Goal: Information Seeking & Learning: Learn about a topic

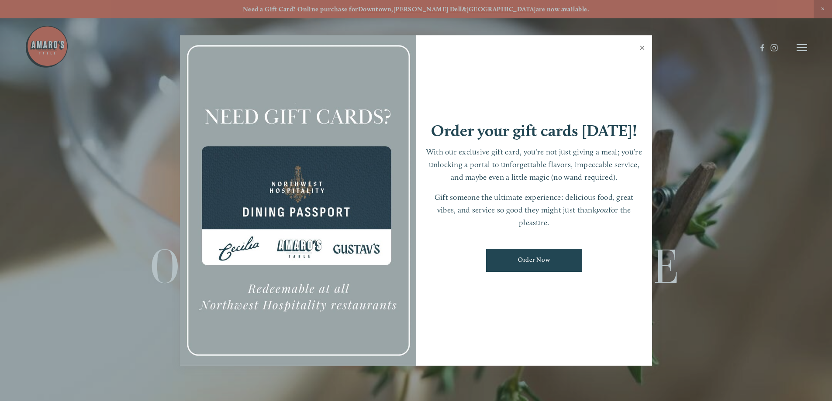
click at [642, 48] on link "Close" at bounding box center [641, 49] width 17 height 24
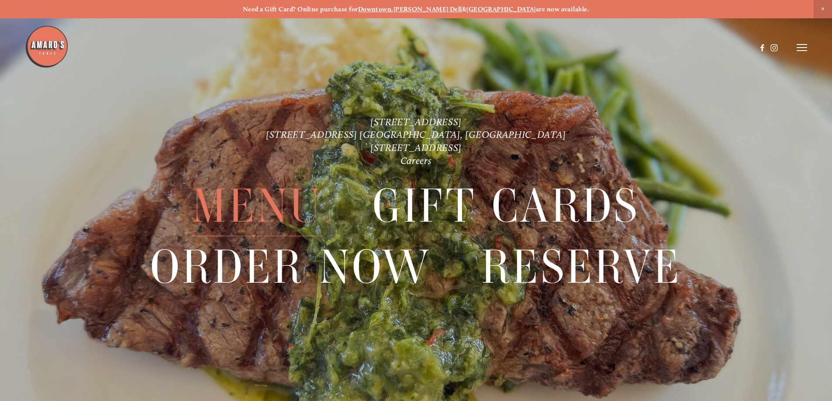
click at [255, 205] on span "Menu" at bounding box center [257, 206] width 130 height 60
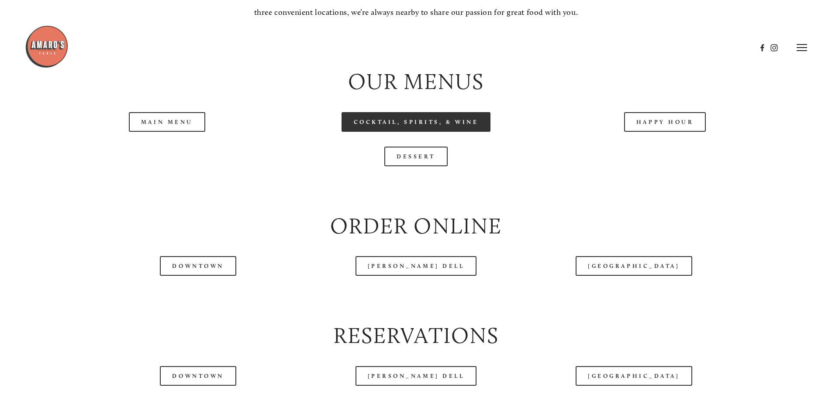
scroll to position [960, 0]
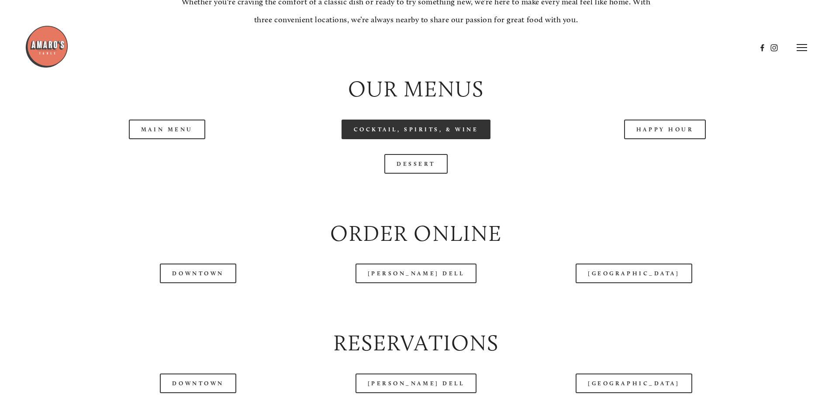
click at [390, 139] on link "Cocktail, Spirits, & Wine" at bounding box center [415, 130] width 149 height 20
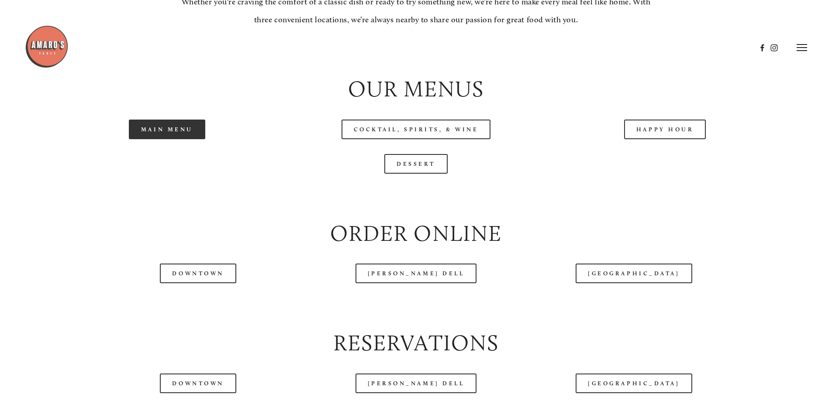
click at [178, 139] on link "Main Menu" at bounding box center [167, 130] width 76 height 20
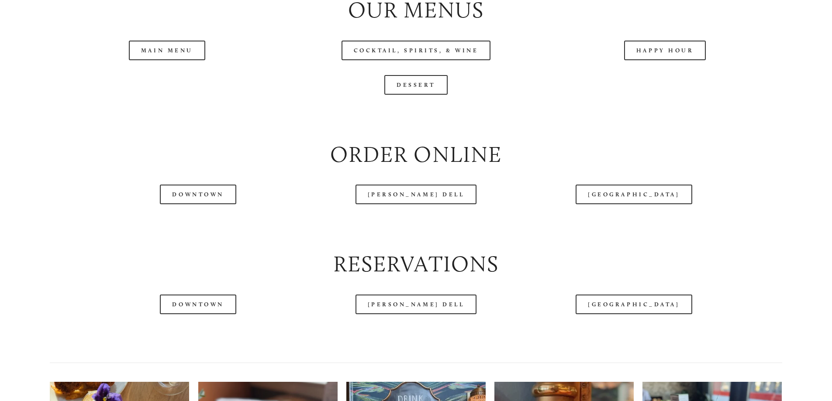
scroll to position [1048, 0]
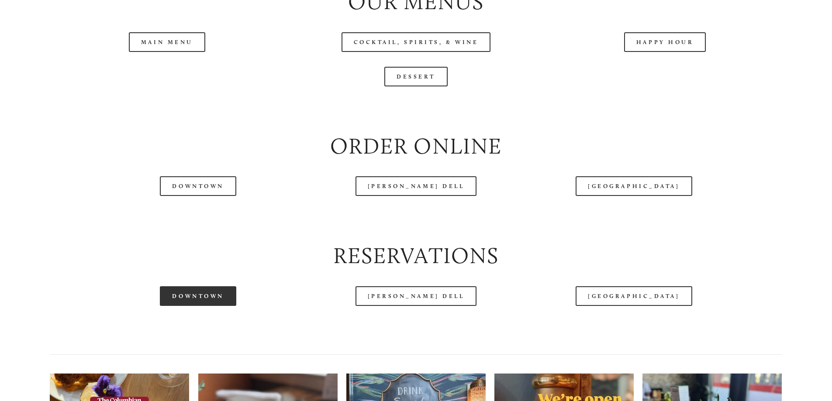
click at [206, 306] on link "Downtown" at bounding box center [198, 296] width 76 height 20
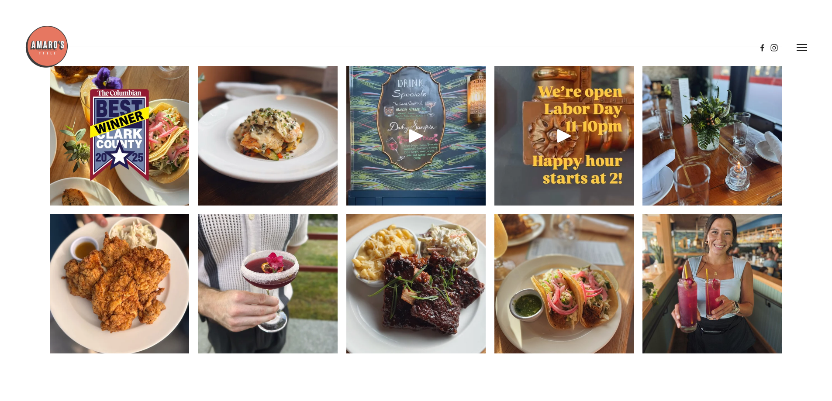
scroll to position [1353, 0]
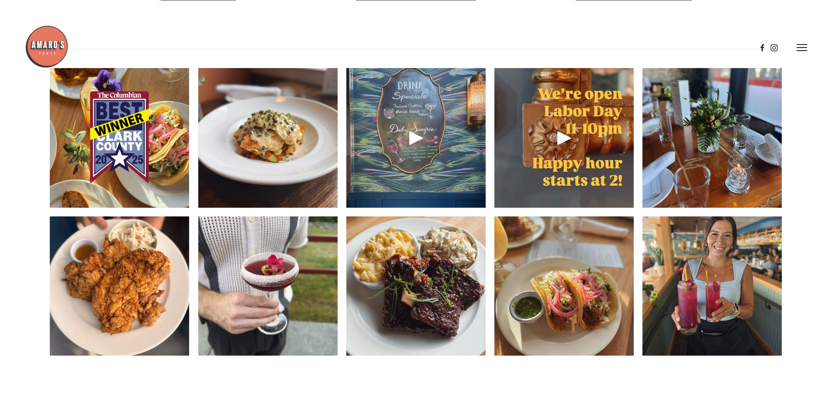
click at [413, 148] on div at bounding box center [416, 137] width 21 height 21
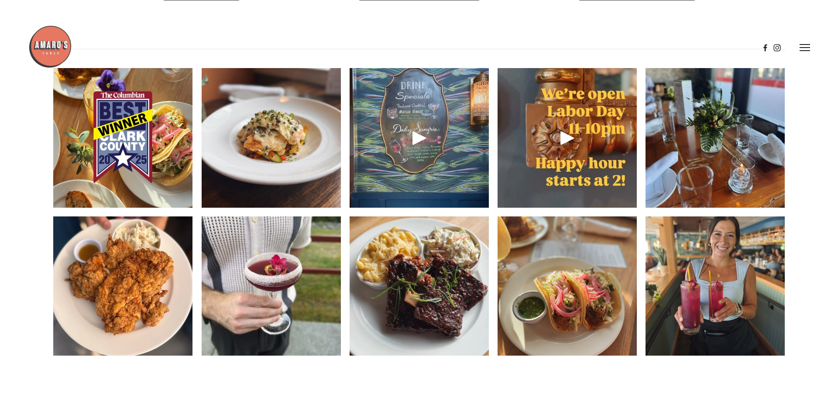
scroll to position [1331, 0]
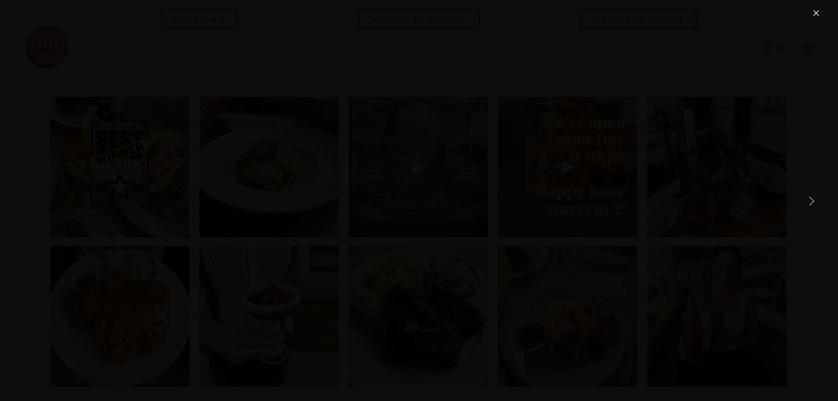
click at [812, 204] on link "Next Item" at bounding box center [811, 200] width 19 height 19
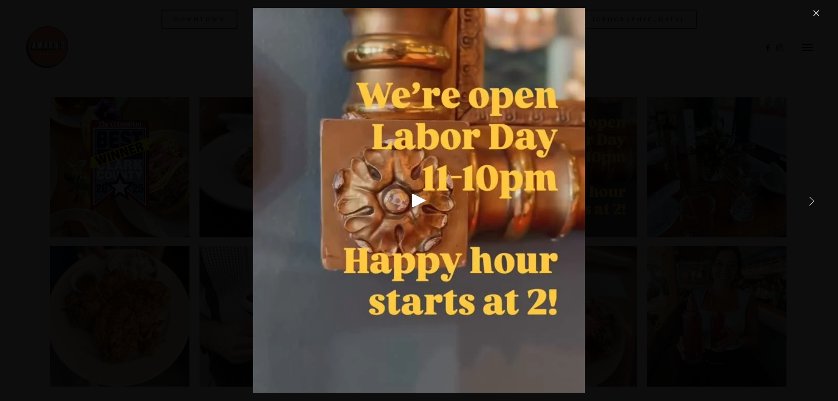
click at [812, 204] on link "Next Item" at bounding box center [811, 200] width 19 height 19
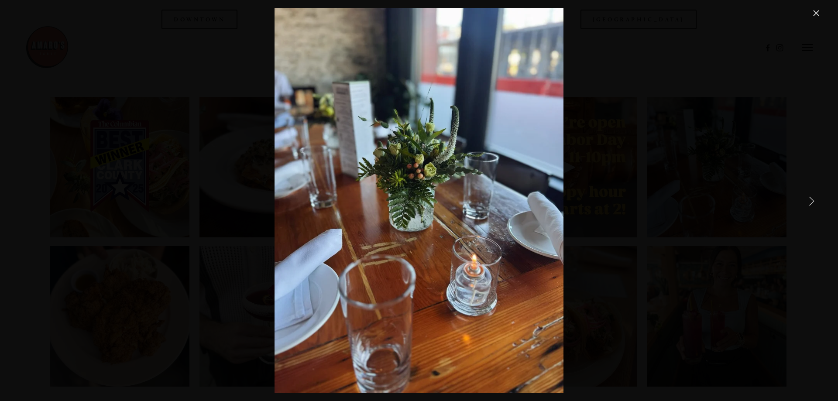
click at [812, 204] on link "Next Item" at bounding box center [811, 200] width 19 height 19
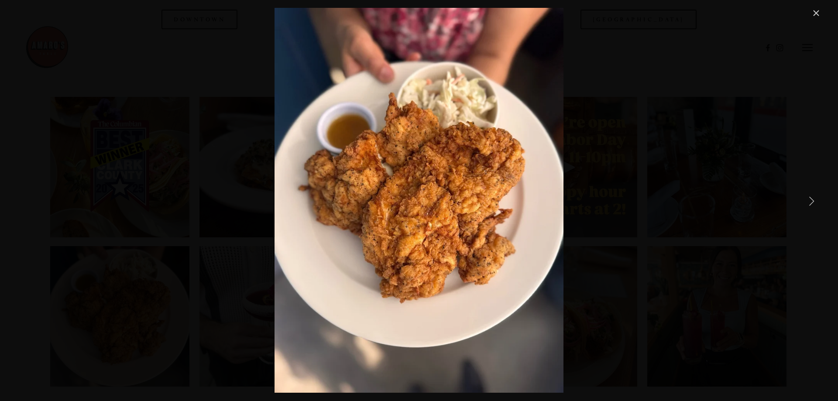
click at [812, 204] on link "Next Item" at bounding box center [811, 200] width 19 height 19
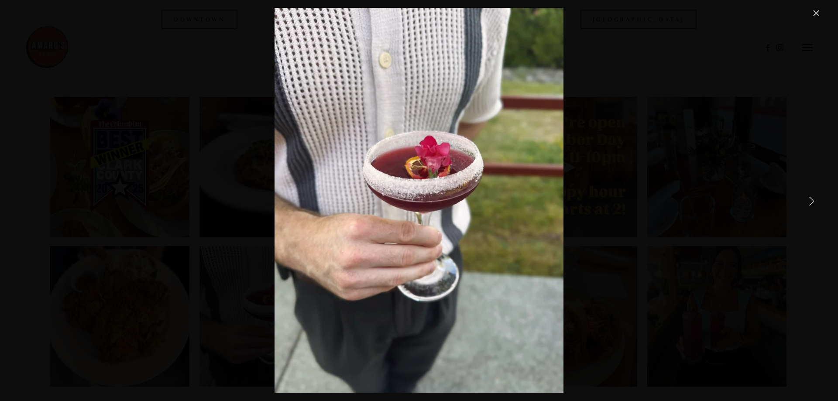
click at [812, 204] on link "Next Item" at bounding box center [811, 200] width 19 height 19
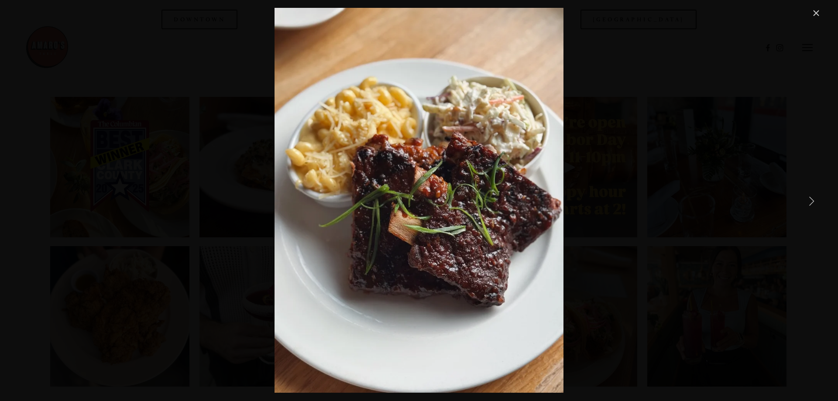
click at [812, 204] on link "Next Item" at bounding box center [811, 200] width 19 height 19
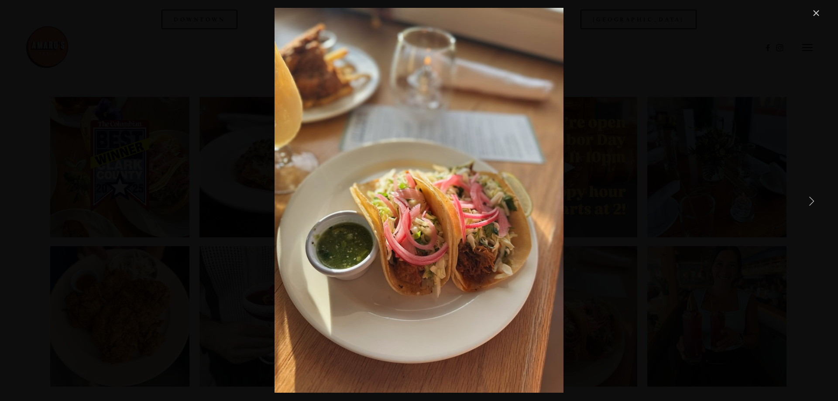
click at [812, 204] on link "Next Item" at bounding box center [811, 200] width 19 height 19
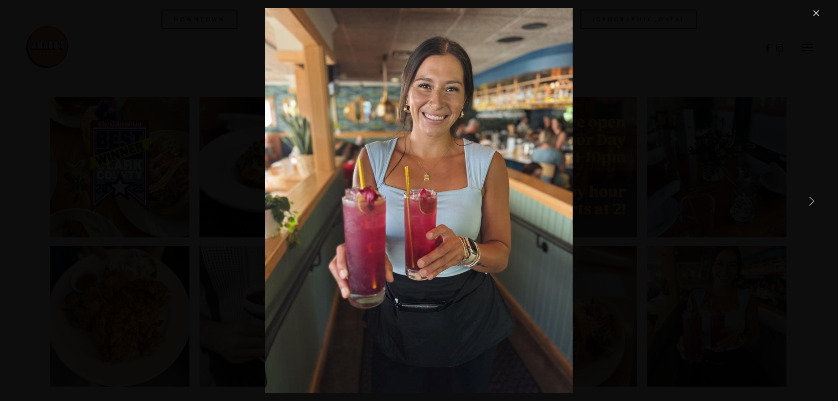
click at [812, 204] on link "Next Item" at bounding box center [811, 200] width 19 height 19
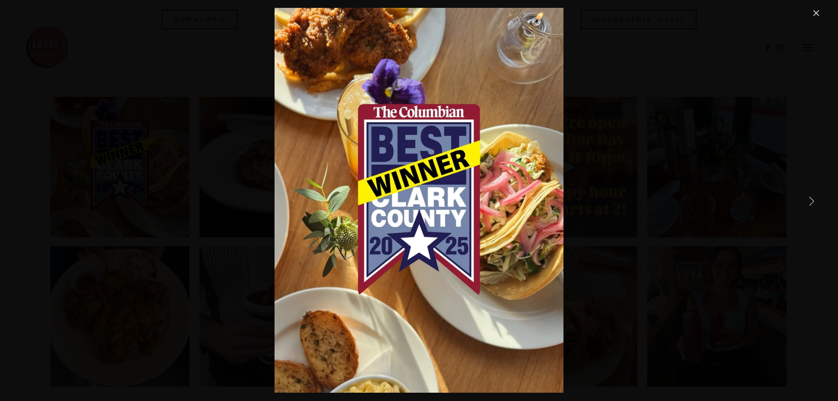
click at [812, 204] on link "Next Item" at bounding box center [811, 200] width 19 height 19
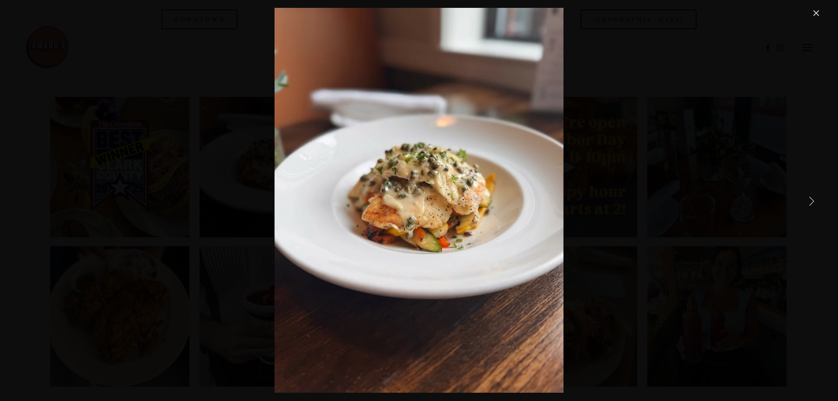
click at [812, 204] on link "Next Item" at bounding box center [811, 200] width 19 height 19
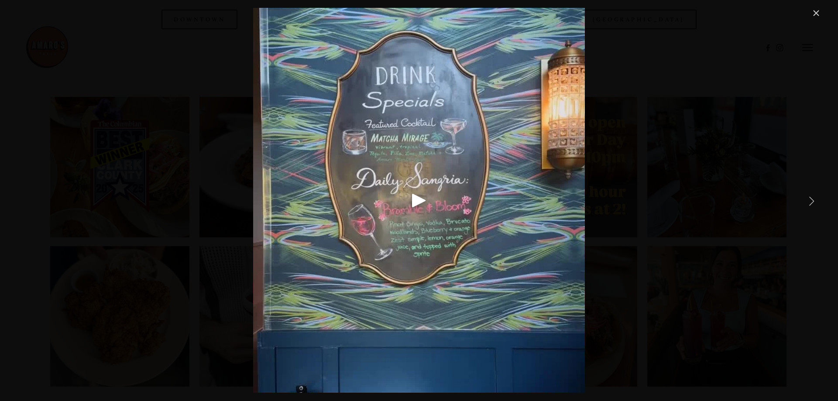
click at [812, 204] on link "Next Item" at bounding box center [811, 200] width 19 height 19
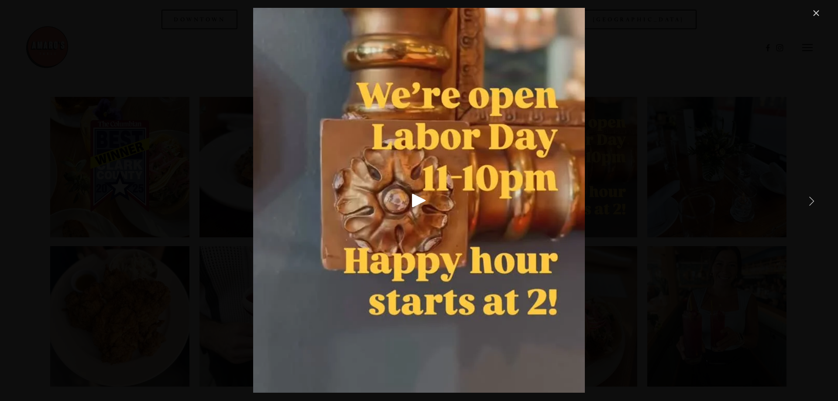
click at [812, 204] on link "Next Item" at bounding box center [811, 200] width 19 height 19
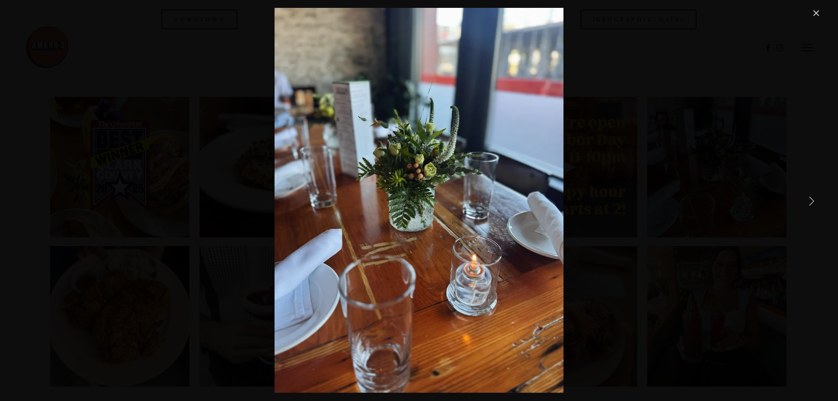
click at [812, 204] on link "Next Item" at bounding box center [811, 200] width 19 height 19
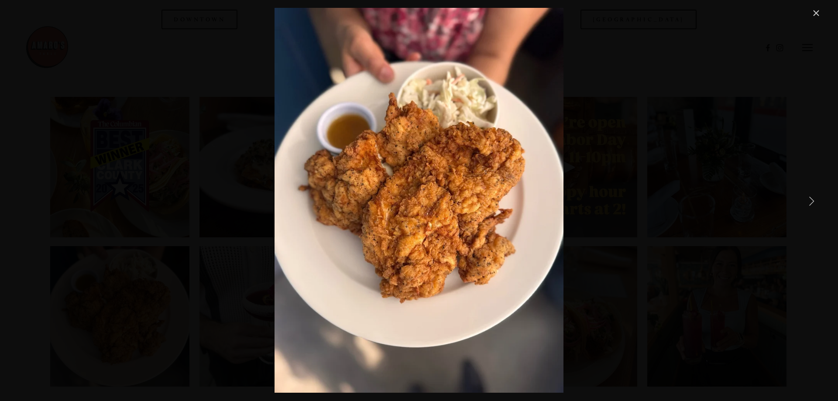
click at [812, 204] on link "Next Item" at bounding box center [811, 200] width 19 height 19
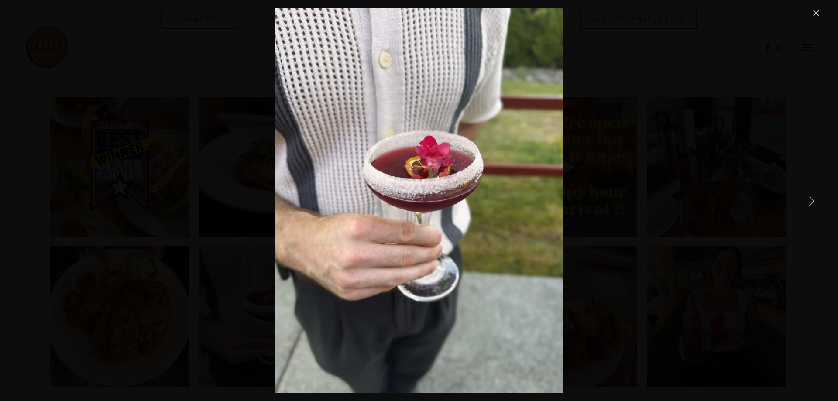
click at [812, 204] on link "Next Item" at bounding box center [811, 200] width 19 height 19
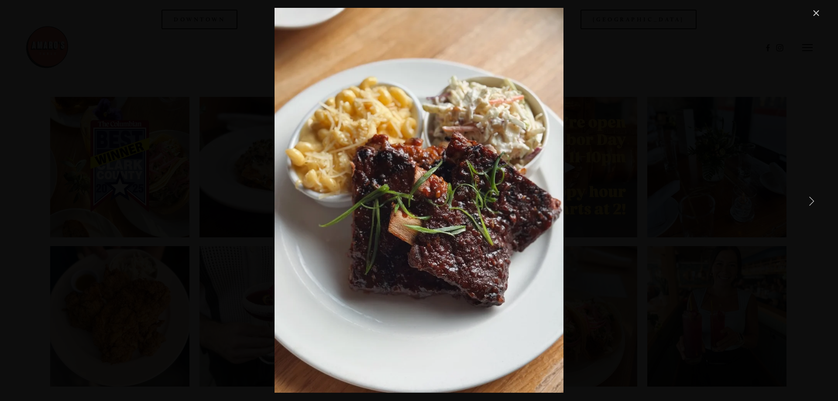
click at [812, 204] on link "Next Item" at bounding box center [811, 200] width 19 height 19
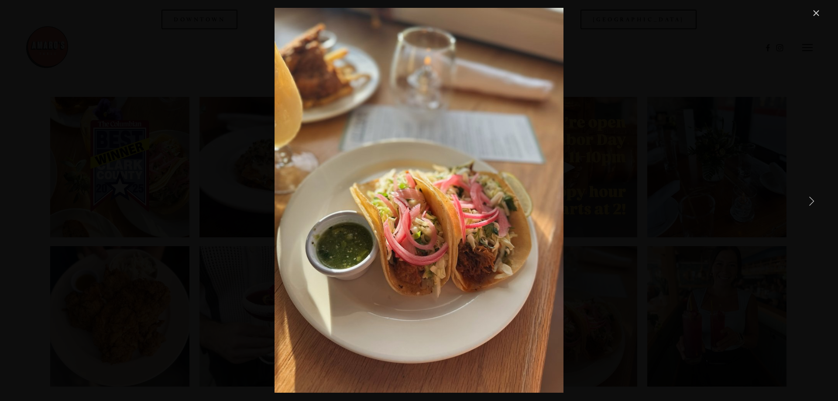
click at [812, 204] on link "Next Item" at bounding box center [811, 200] width 19 height 19
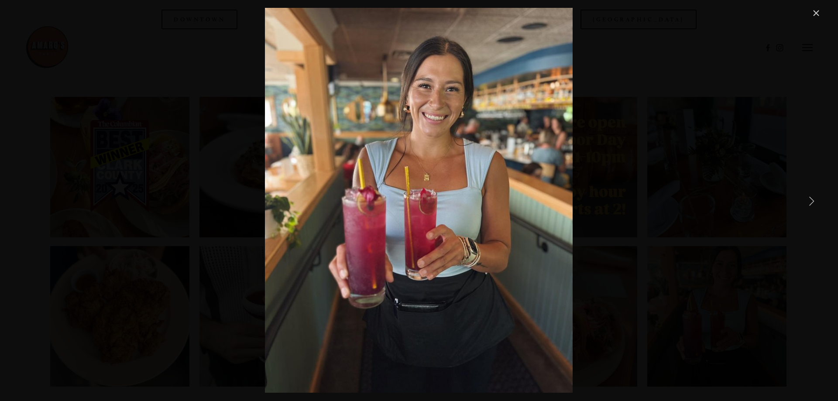
click at [812, 204] on link "Next Item" at bounding box center [811, 200] width 19 height 19
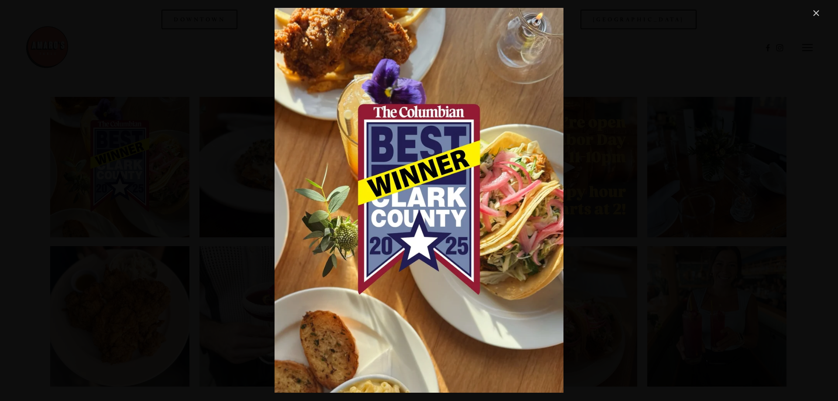
click at [817, 13] on link "Close" at bounding box center [816, 13] width 10 height 10
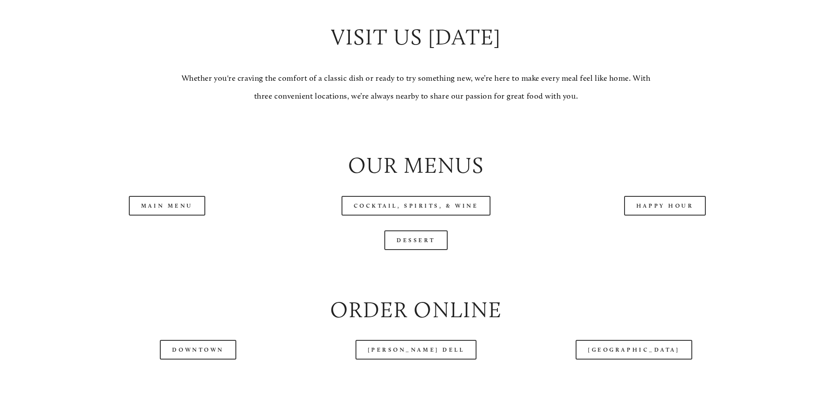
scroll to position [917, 0]
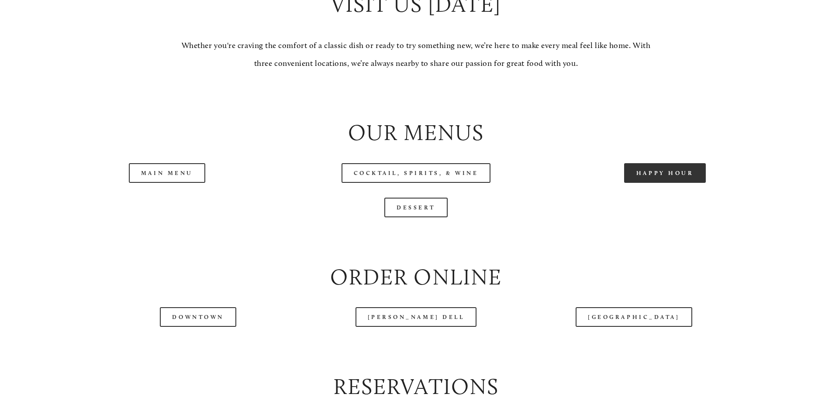
click at [647, 183] on link "Happy Hour" at bounding box center [665, 173] width 82 height 20
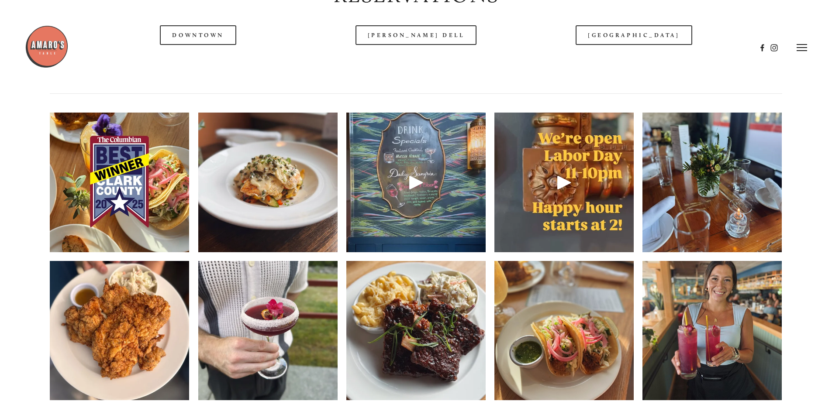
scroll to position [1288, 0]
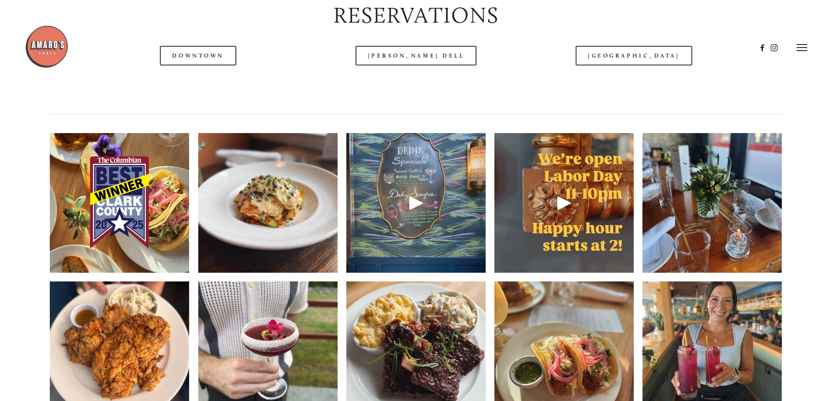
click at [249, 222] on img at bounding box center [267, 203] width 139 height 186
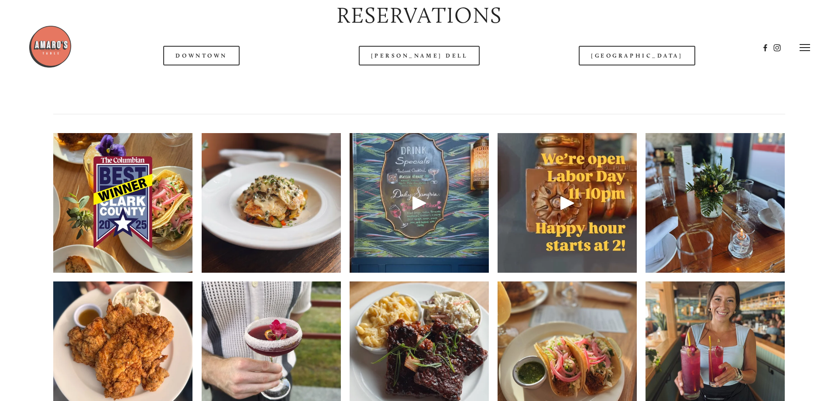
scroll to position [1266, 0]
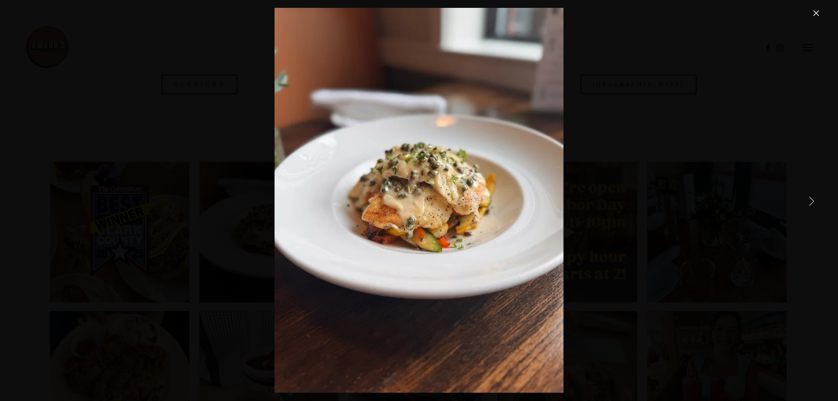
click at [812, 200] on link "Next Item" at bounding box center [811, 200] width 19 height 19
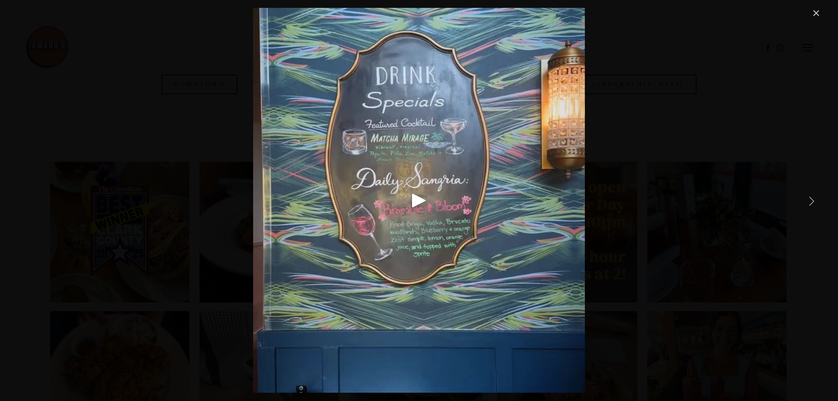
click at [812, 201] on link "Next Item" at bounding box center [811, 200] width 19 height 19
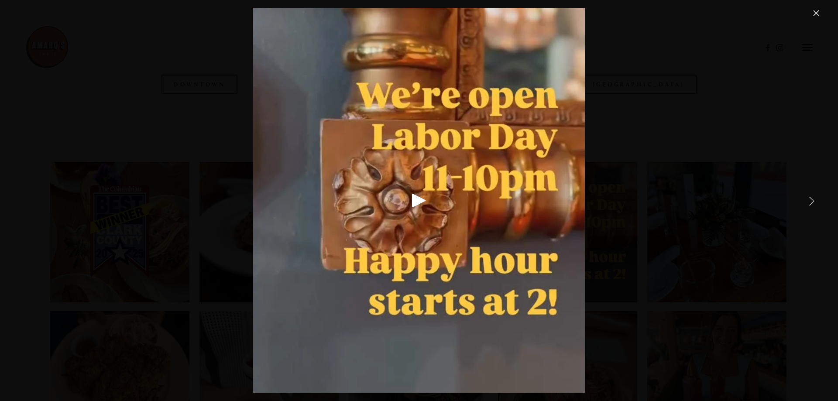
click at [812, 201] on link "Next Item" at bounding box center [811, 200] width 19 height 19
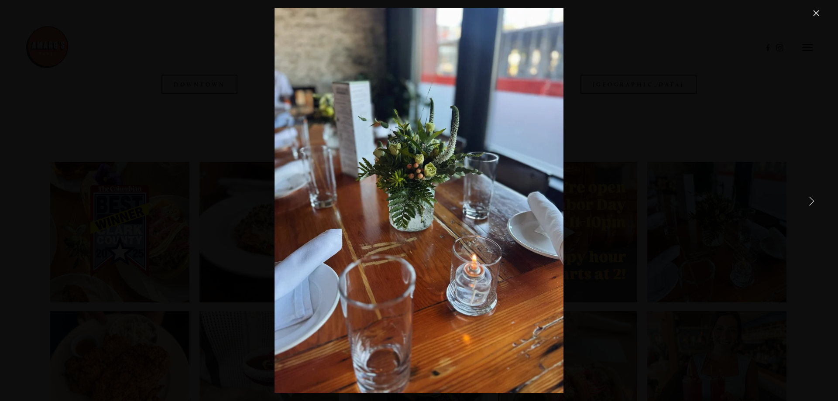
click at [812, 201] on link "Next Item" at bounding box center [811, 200] width 19 height 19
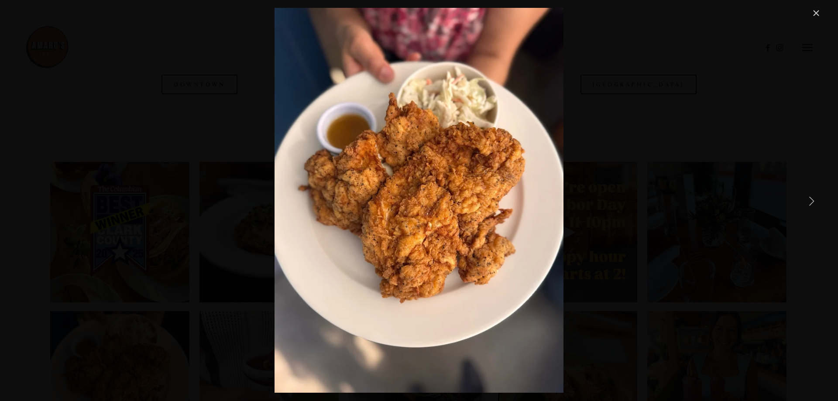
click at [812, 201] on link "Next Item" at bounding box center [811, 200] width 19 height 19
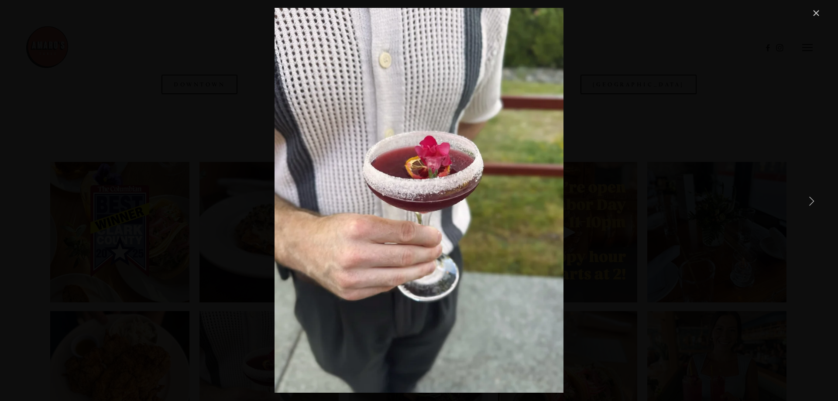
click at [812, 201] on link "Next Item" at bounding box center [811, 200] width 19 height 19
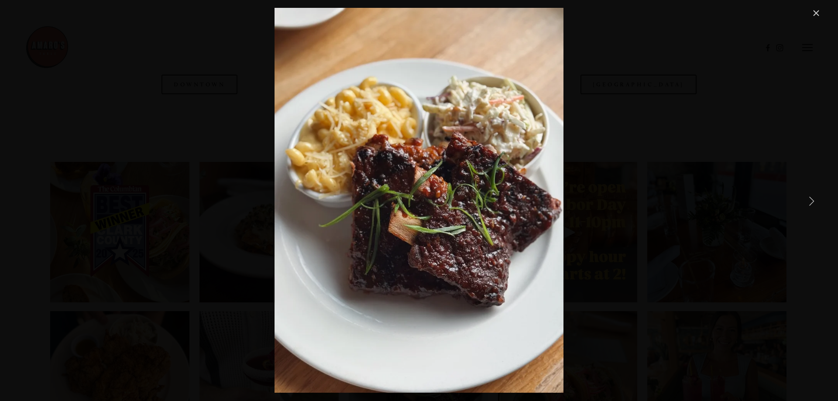
click at [812, 201] on link "Next Item" at bounding box center [811, 200] width 19 height 19
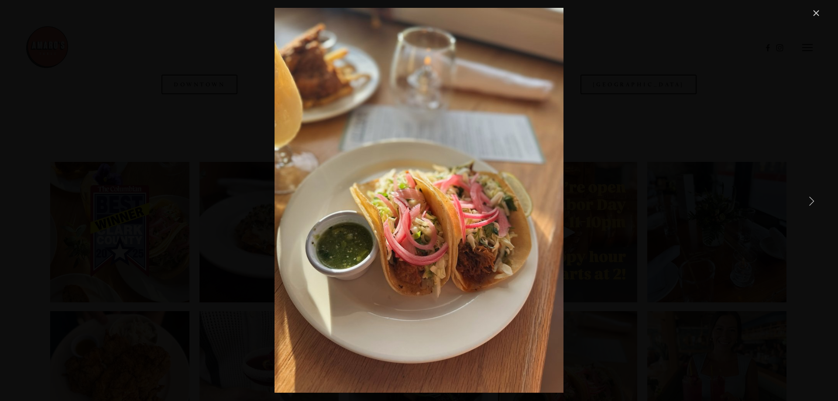
click at [812, 201] on link "Next Item" at bounding box center [811, 200] width 19 height 19
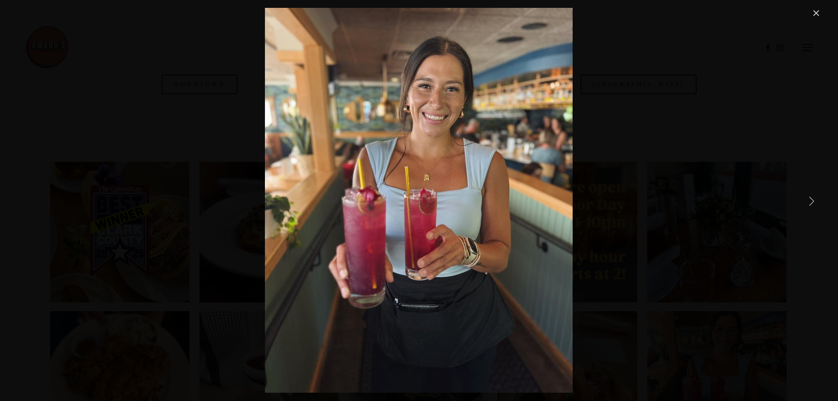
click at [812, 201] on link "Next Item" at bounding box center [811, 200] width 19 height 19
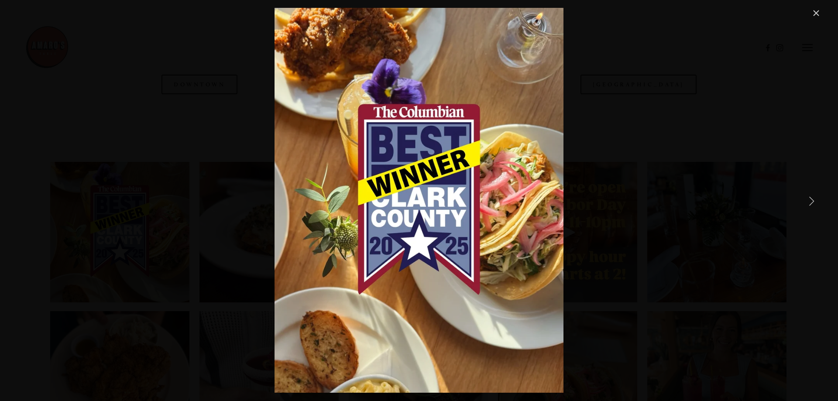
click at [812, 201] on link "Next Item" at bounding box center [811, 200] width 19 height 19
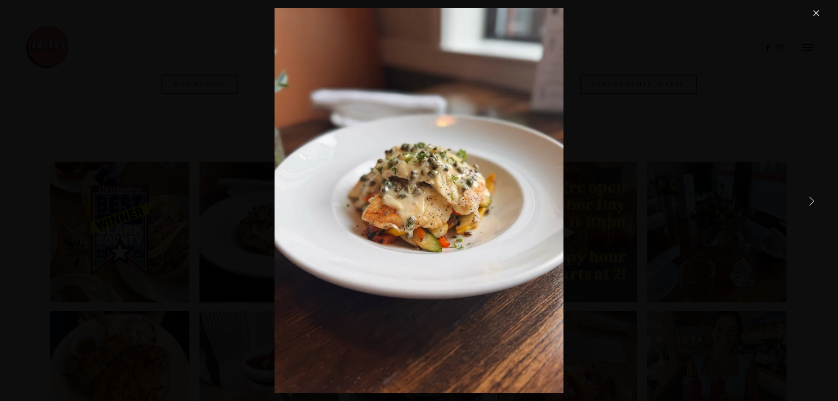
click at [812, 201] on link "Next Item" at bounding box center [811, 200] width 19 height 19
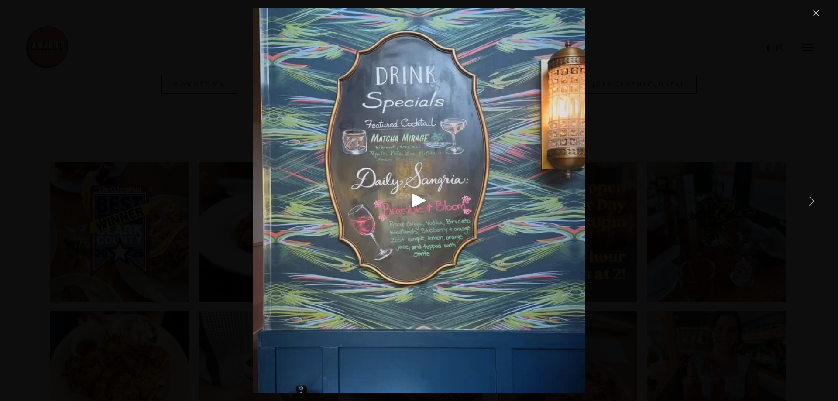
click at [812, 201] on link "Next Item" at bounding box center [811, 200] width 19 height 19
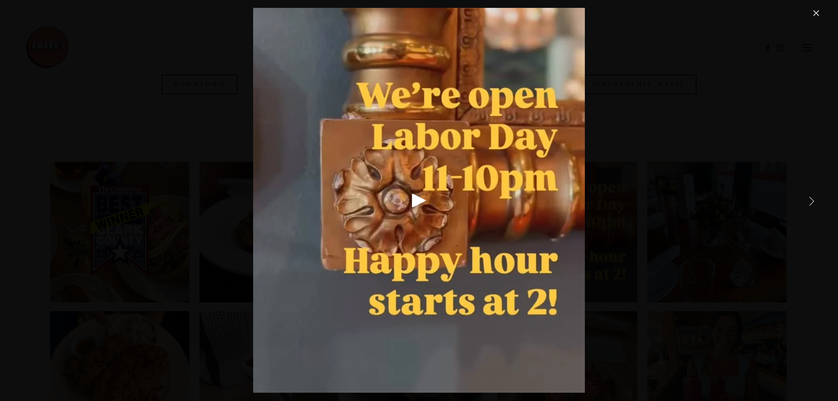
click at [812, 201] on link "Next Item" at bounding box center [811, 200] width 19 height 19
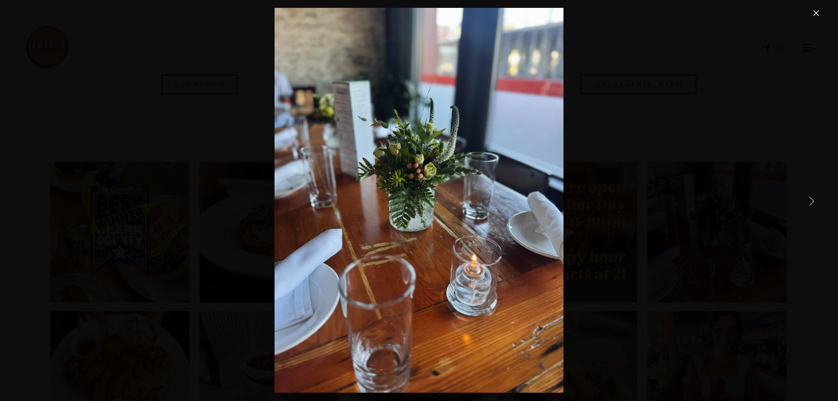
click at [812, 201] on link "Next Item" at bounding box center [811, 200] width 19 height 19
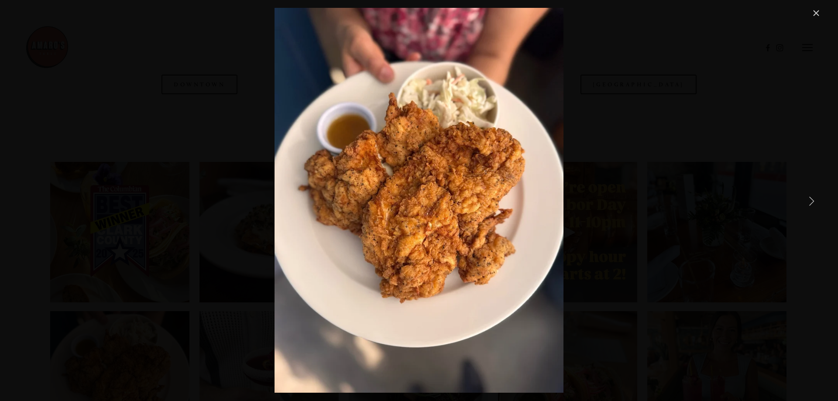
click at [812, 201] on link "Next Item" at bounding box center [811, 200] width 19 height 19
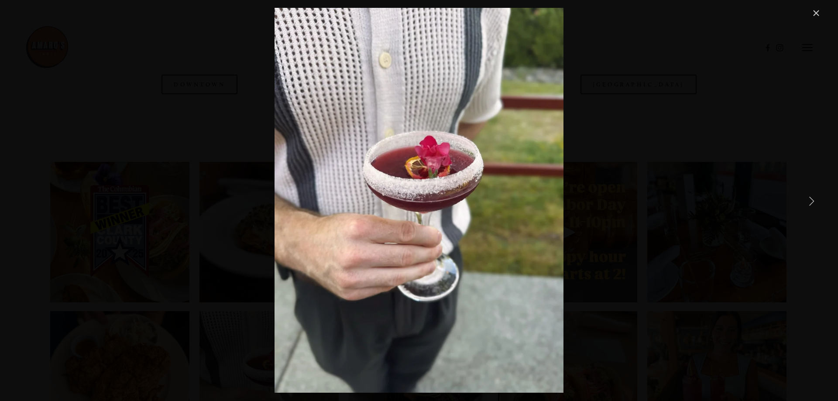
click at [812, 201] on link "Next Item" at bounding box center [811, 200] width 19 height 19
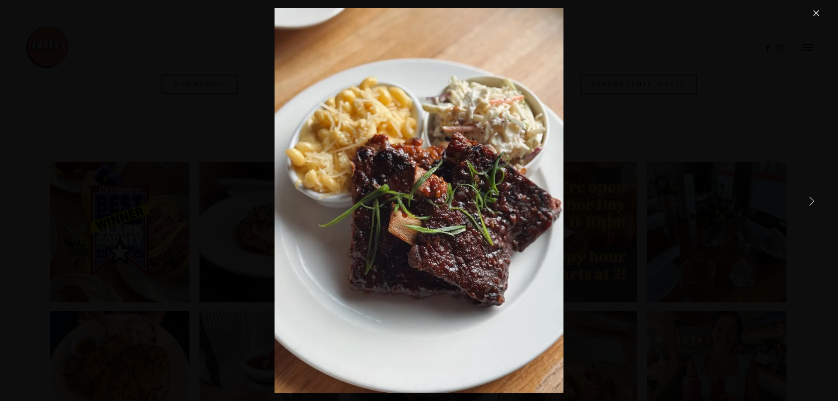
click at [812, 201] on link "Next Item" at bounding box center [811, 200] width 19 height 19
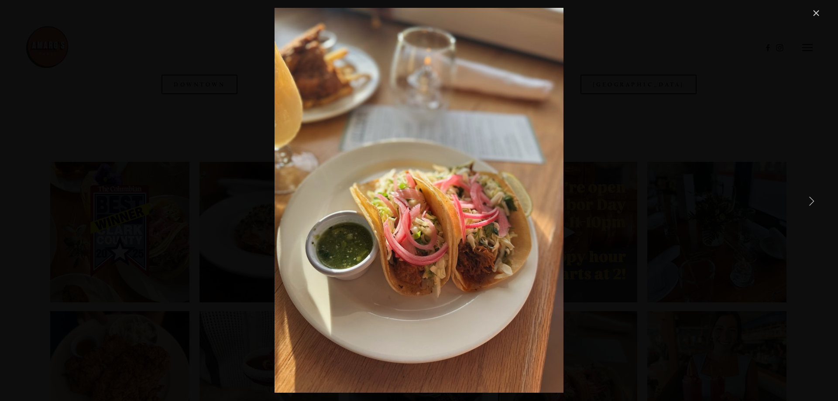
click at [812, 201] on link "Next Item" at bounding box center [811, 200] width 19 height 19
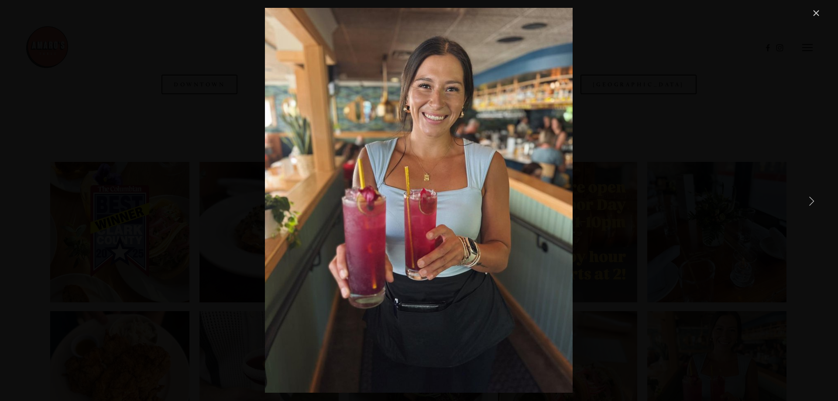
click at [812, 201] on link "Next Item" at bounding box center [811, 200] width 19 height 19
